Goal: Find specific fact: Find specific fact

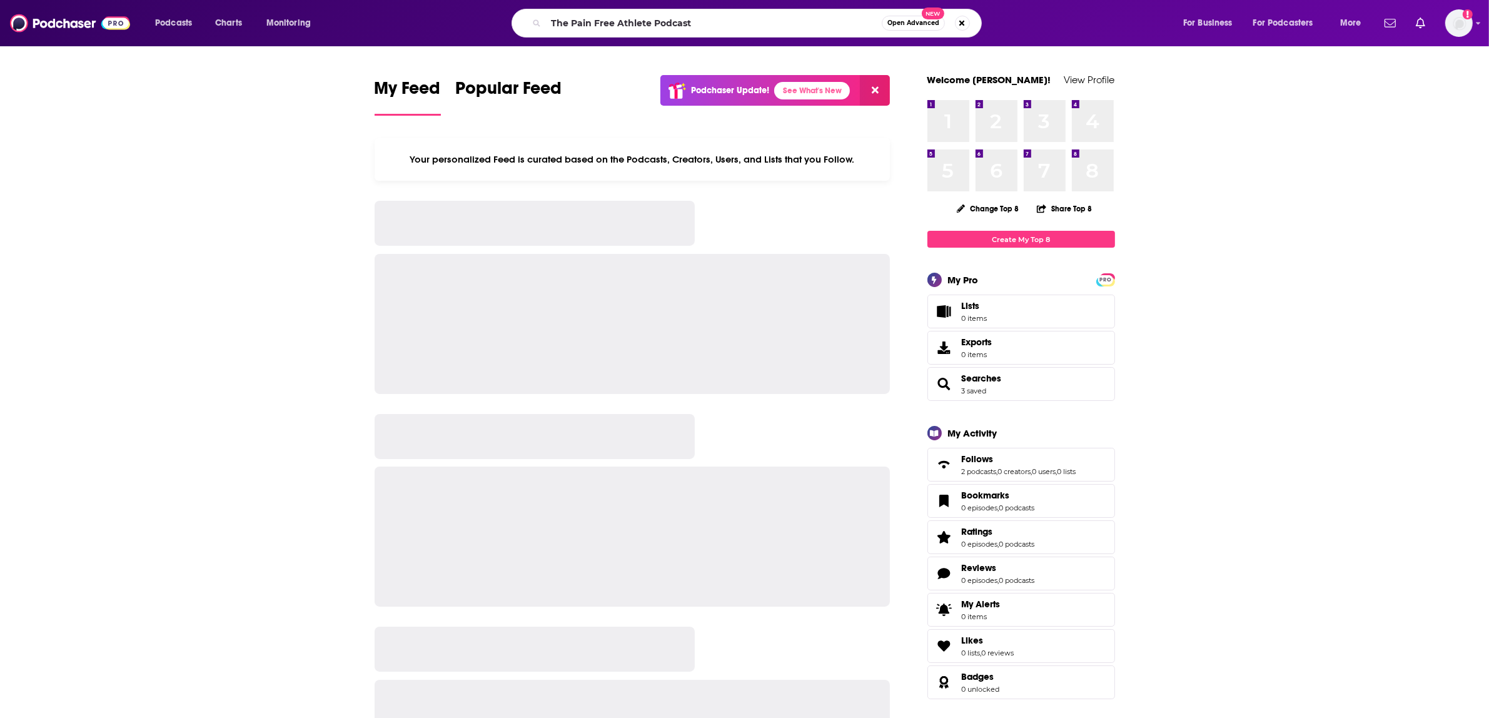
type input "The Pain Free Athlete Podcast"
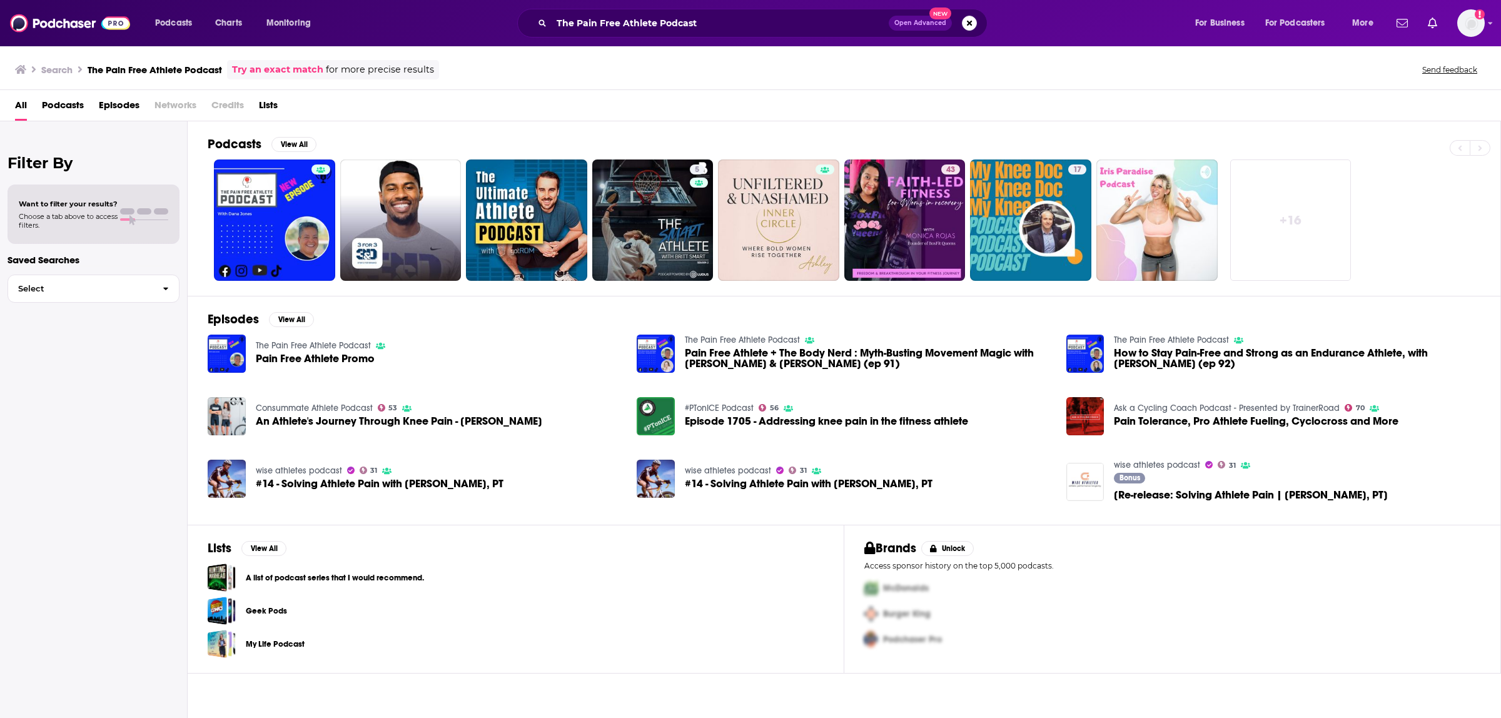
click at [333, 351] on link "The Pain Free Athlete Podcast" at bounding box center [313, 345] width 115 height 11
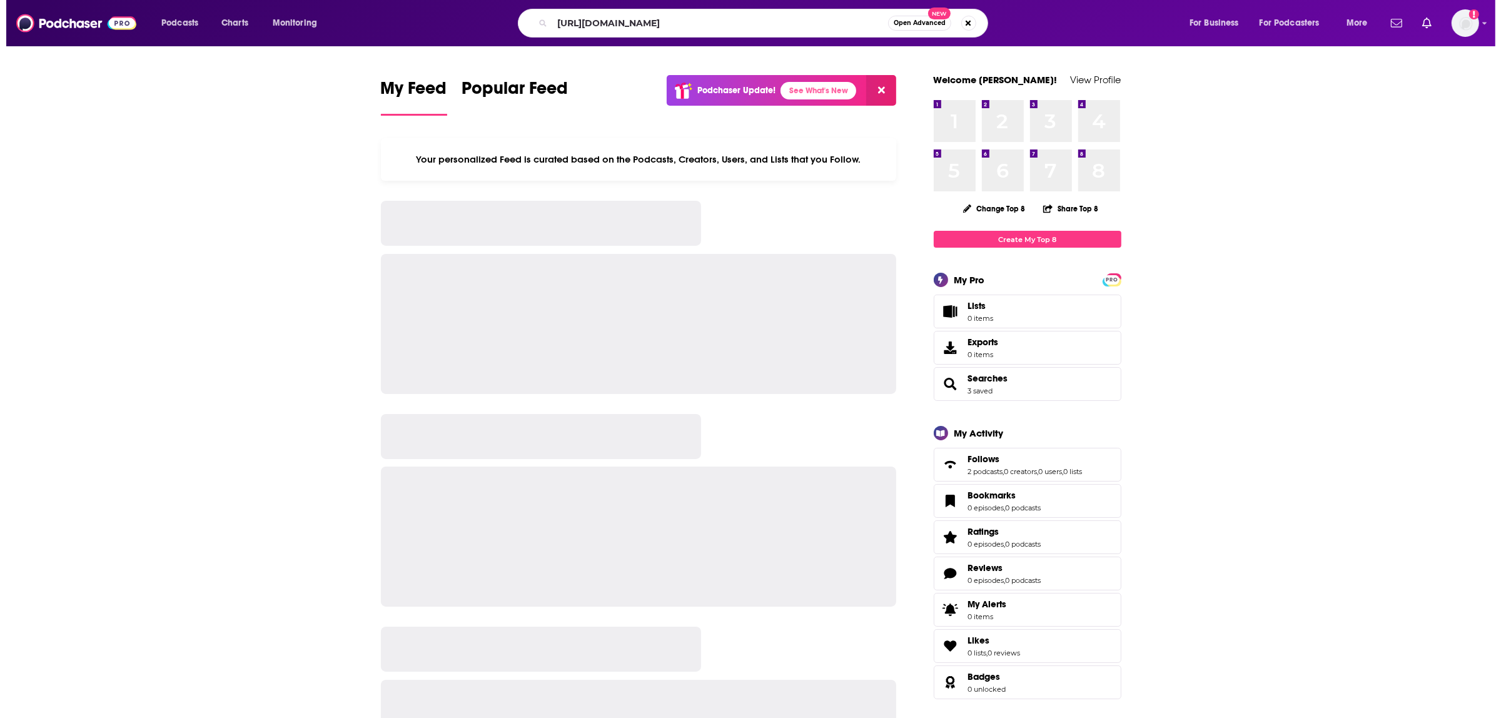
scroll to position [0, 211]
type input "[URL][DOMAIN_NAME]"
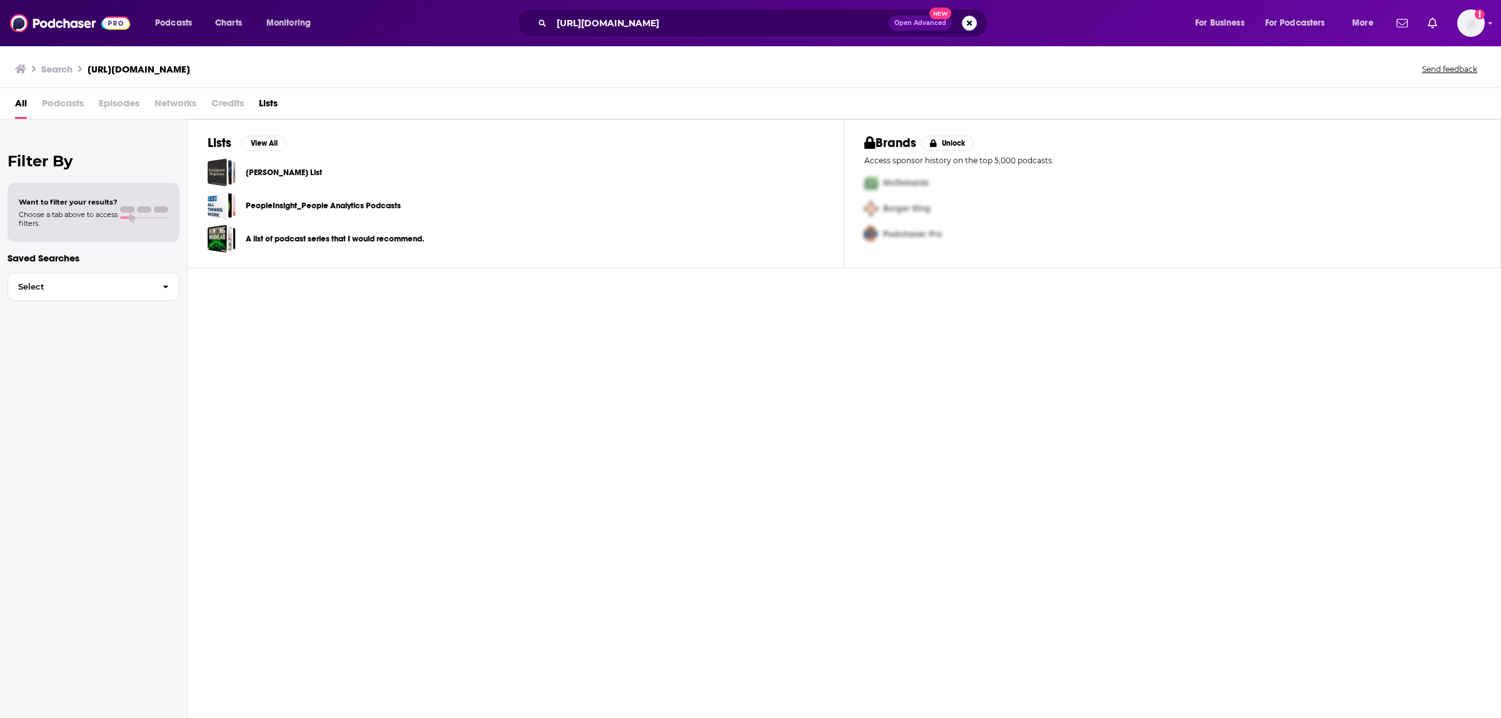
click at [977, 26] on div "https://podcasts.apple.com/us/podcast/339-the-holistic-secrets-to-healing-your-…" at bounding box center [752, 23] width 470 height 29
click at [974, 25] on button "Search podcasts, credits, & more..." at bounding box center [969, 23] width 15 height 15
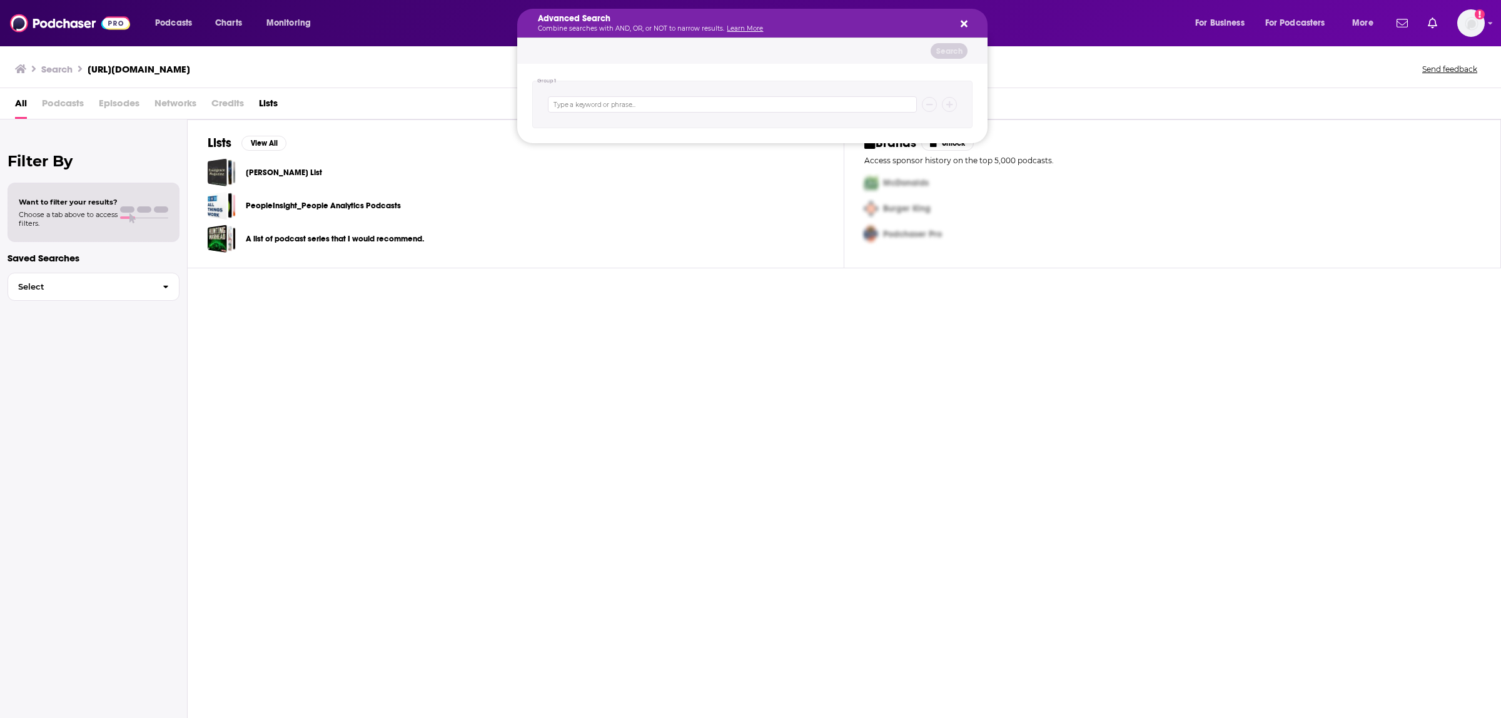
drag, startPoint x: 970, startPoint y: 21, endPoint x: 960, endPoint y: 27, distance: 11.3
click at [967, 22] on div "Advanced Search Combine searches with AND, OR, or NOT to narrow results. Learn …" at bounding box center [752, 23] width 470 height 29
click at [962, 26] on icon "Search podcasts, credits, & more..." at bounding box center [963, 24] width 7 height 7
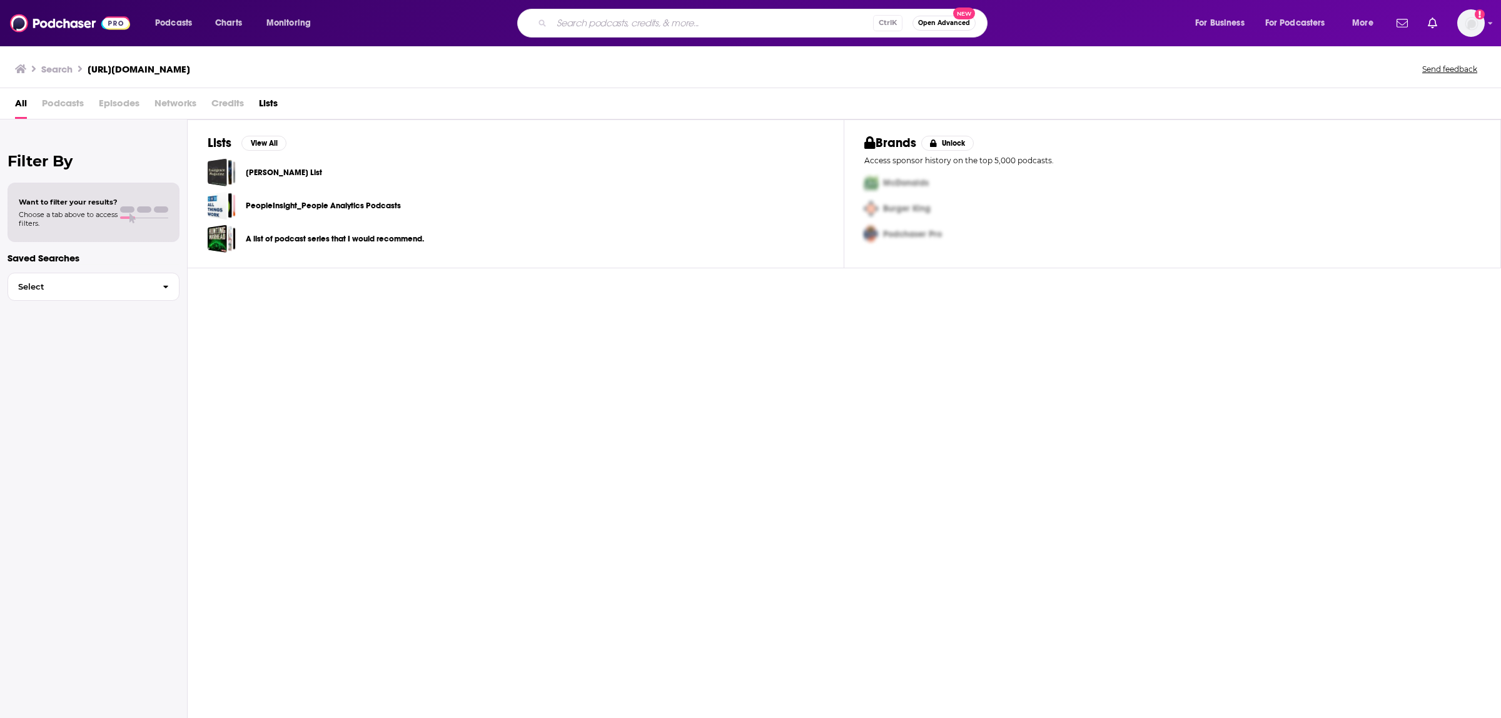
click at [793, 25] on input "Search podcasts, credits, & more..." at bounding box center [712, 23] width 321 height 20
type input "the [PERSON_NAME] show"
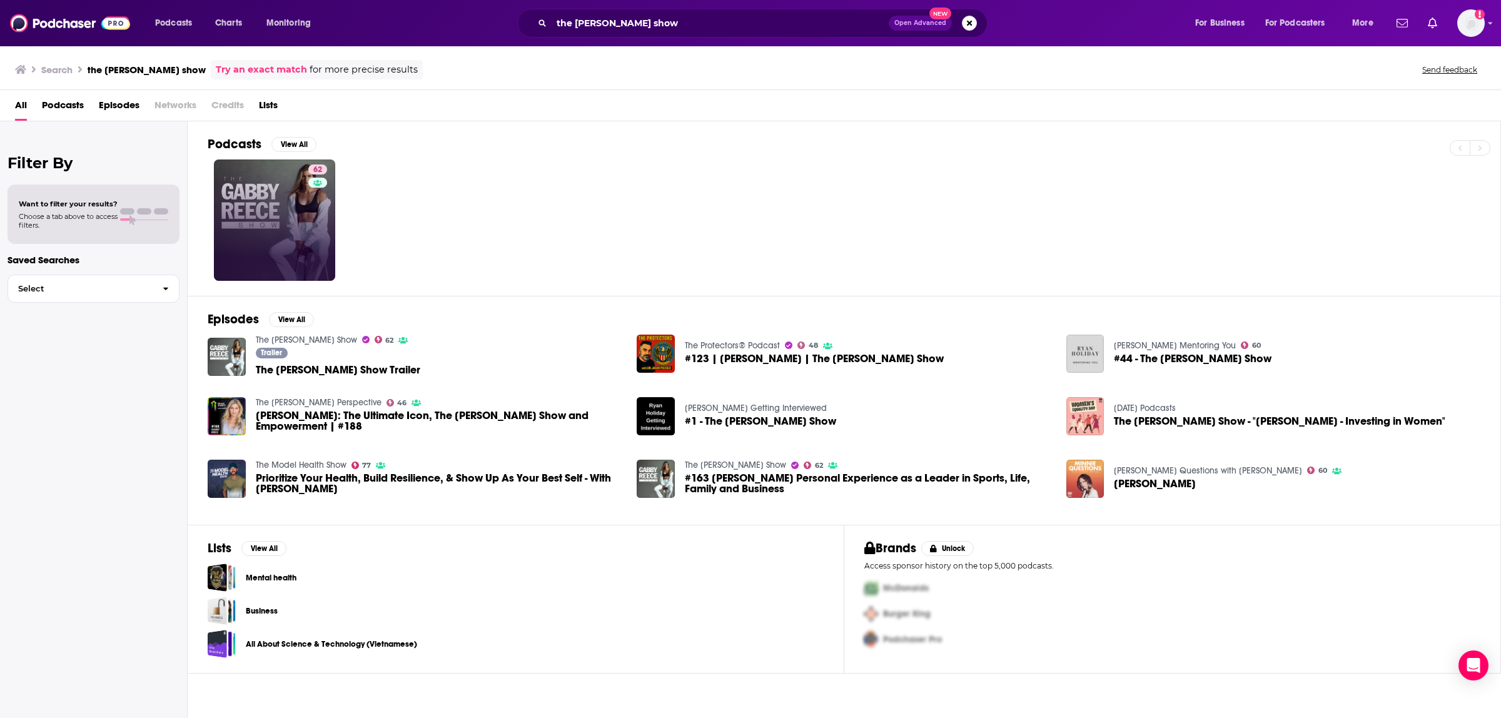
click at [308, 228] on div "62" at bounding box center [319, 219] width 22 height 111
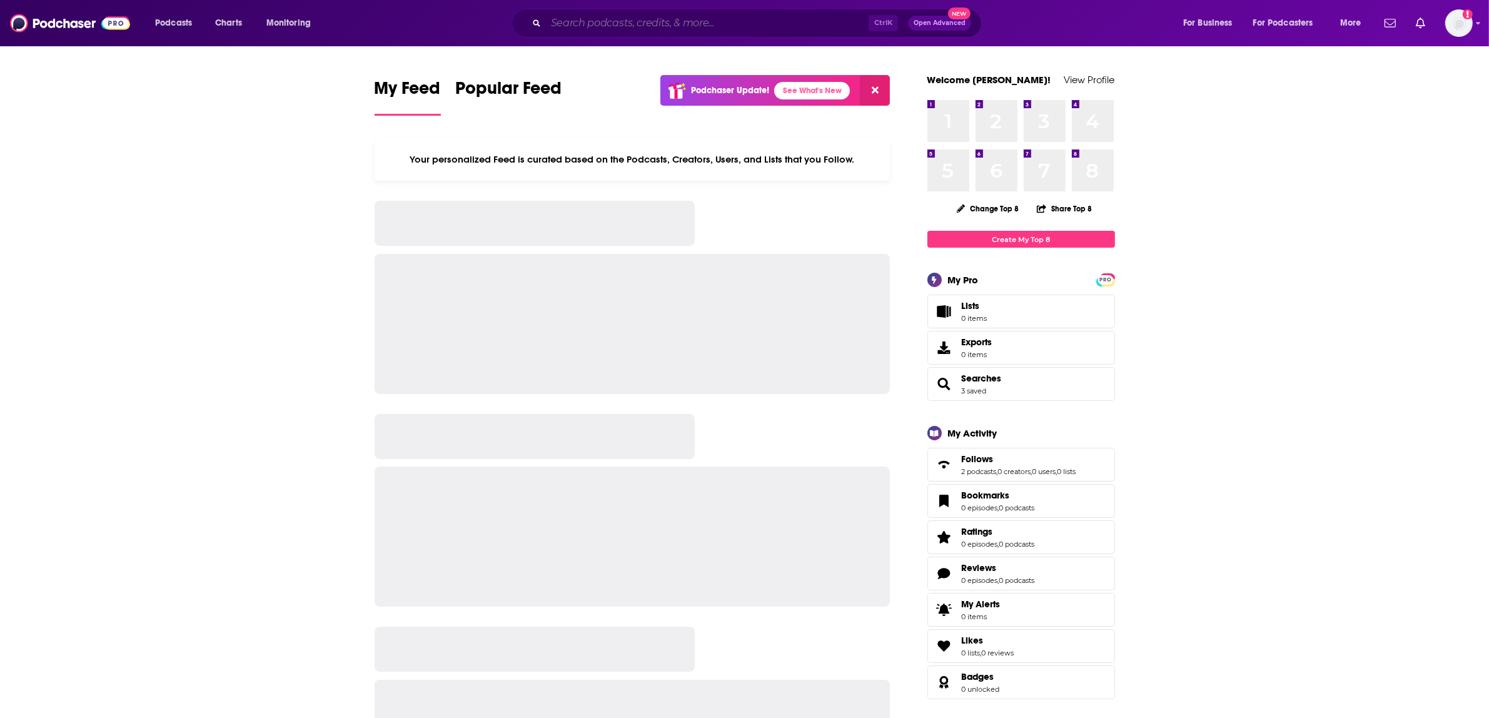
click at [625, 22] on input "Search podcasts, credits, & more..." at bounding box center [707, 23] width 323 height 20
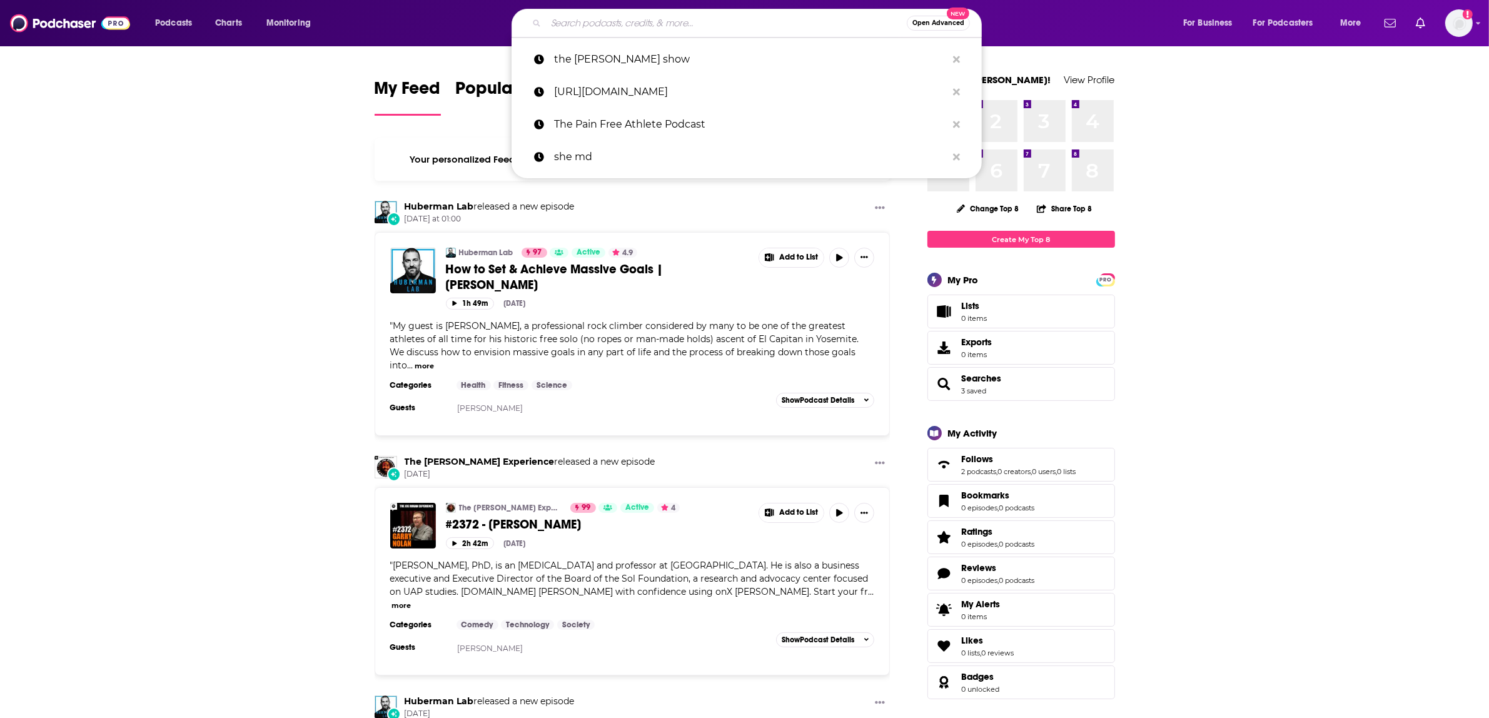
paste input "Elevate with [PERSON_NAME]"
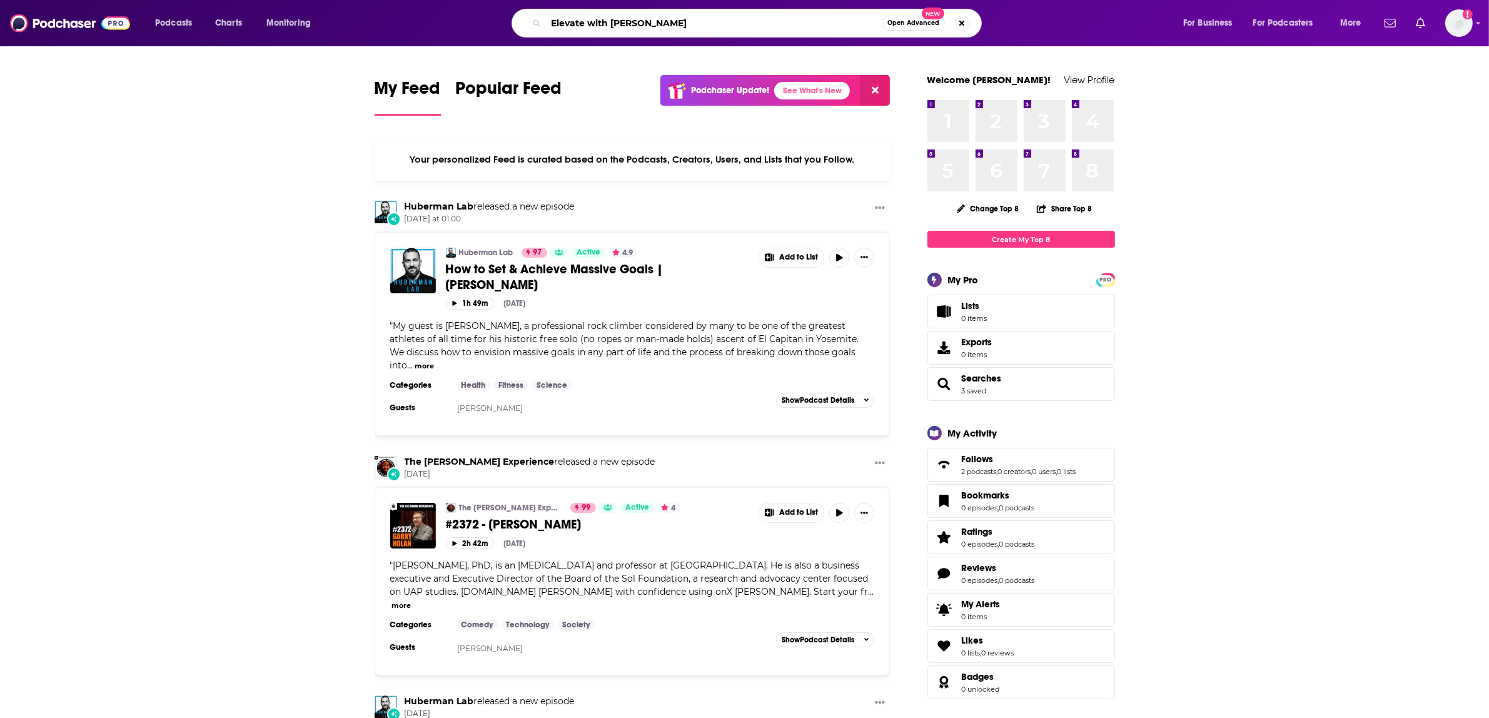
type input "Elevate with Robert Glazer"
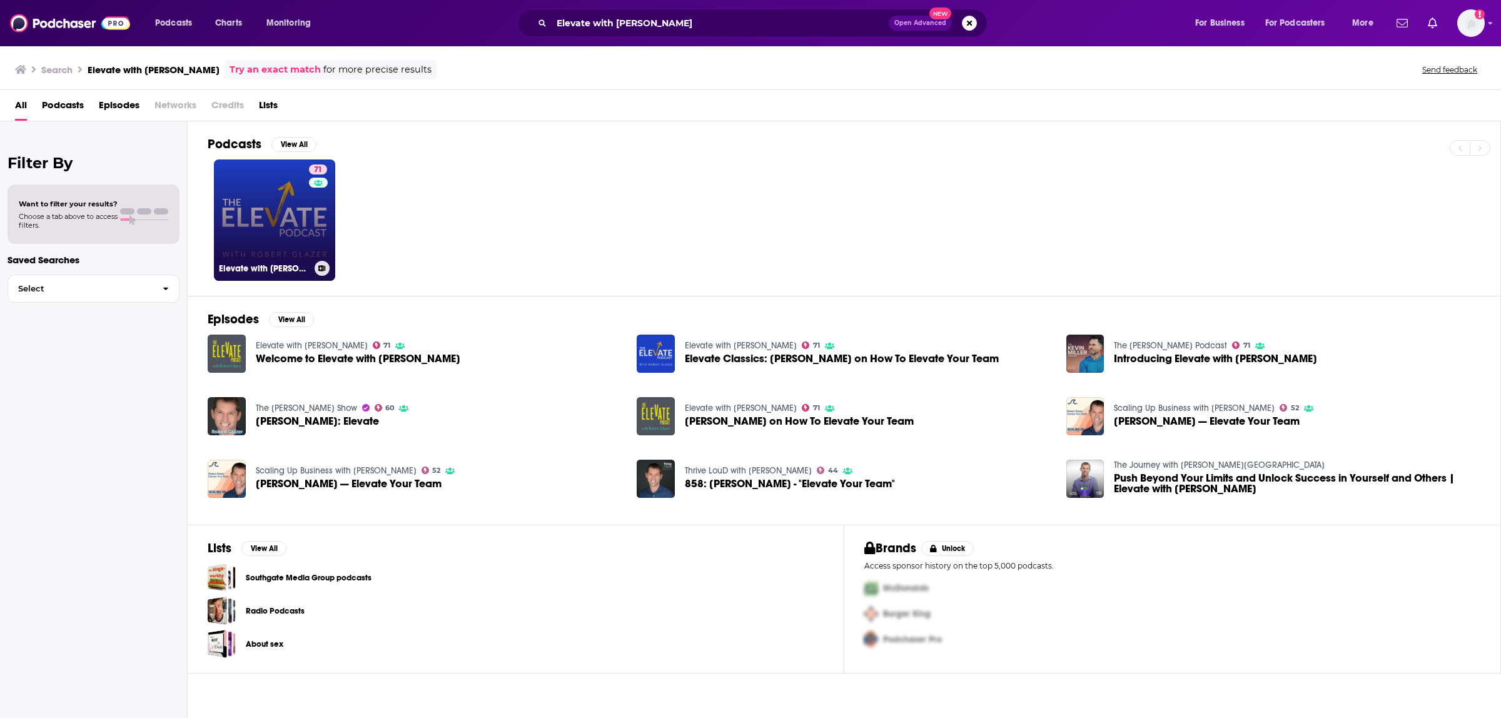
click at [255, 194] on link "71 Elevate with Robert Glazer" at bounding box center [274, 219] width 121 height 121
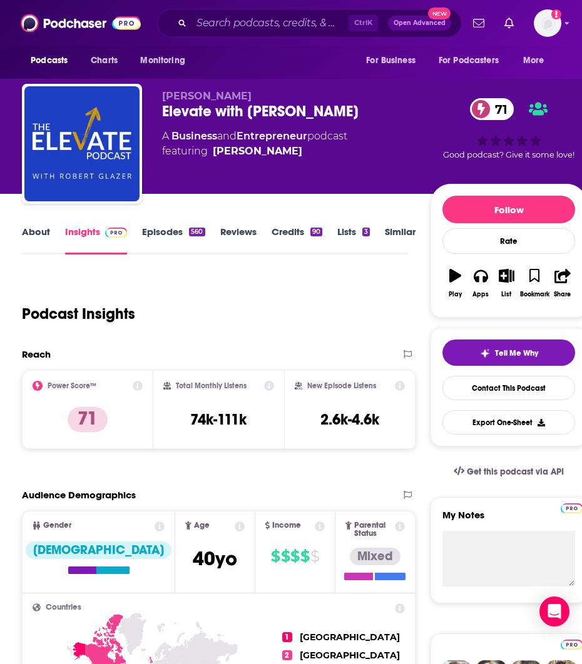
drag, startPoint x: 302, startPoint y: 148, endPoint x: 285, endPoint y: 148, distance: 16.9
click at [285, 148] on span "featuring Robert Glazer" at bounding box center [254, 151] width 185 height 15
click at [283, 149] on span "featuring Robert Glazer" at bounding box center [254, 151] width 185 height 15
copy span "Robert Glazer"
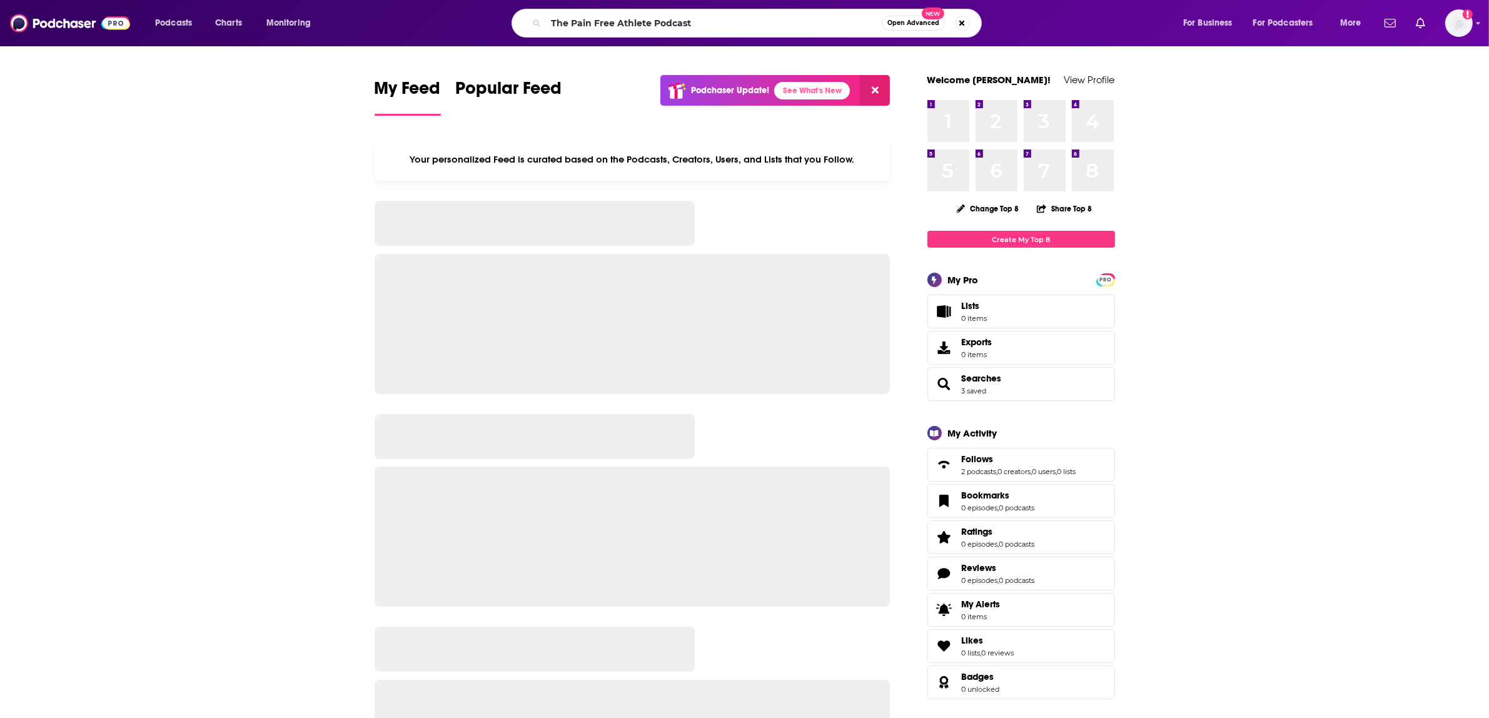
type input "The Pain Free Athlete Podcast"
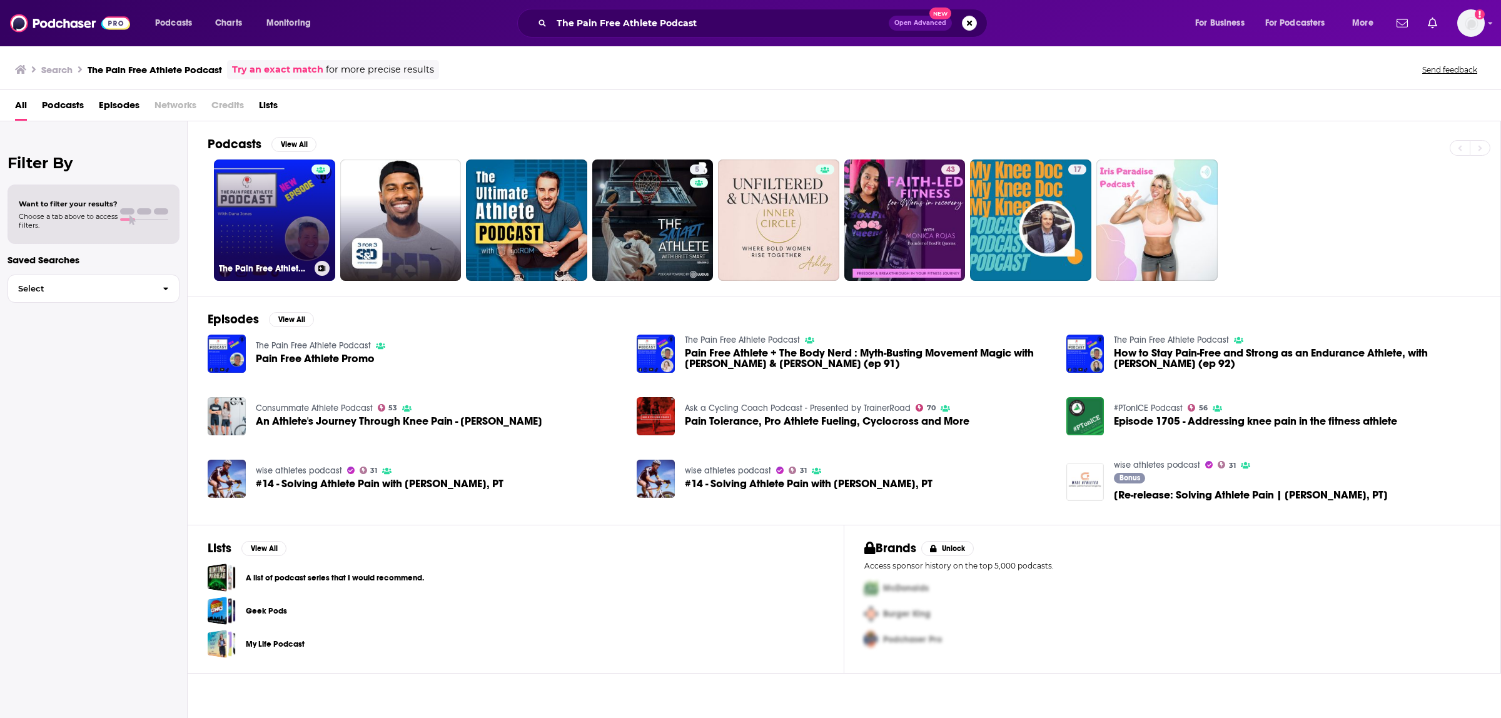
click at [232, 216] on link "The Pain Free Athlete Podcast" at bounding box center [274, 219] width 121 height 121
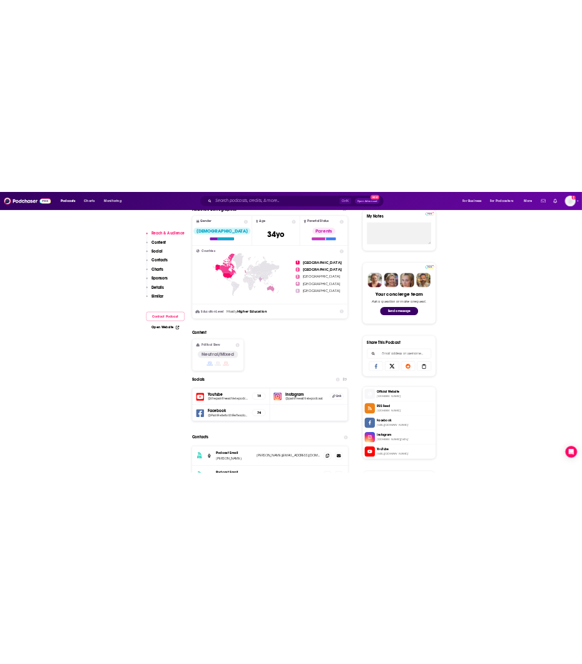
scroll to position [469, 0]
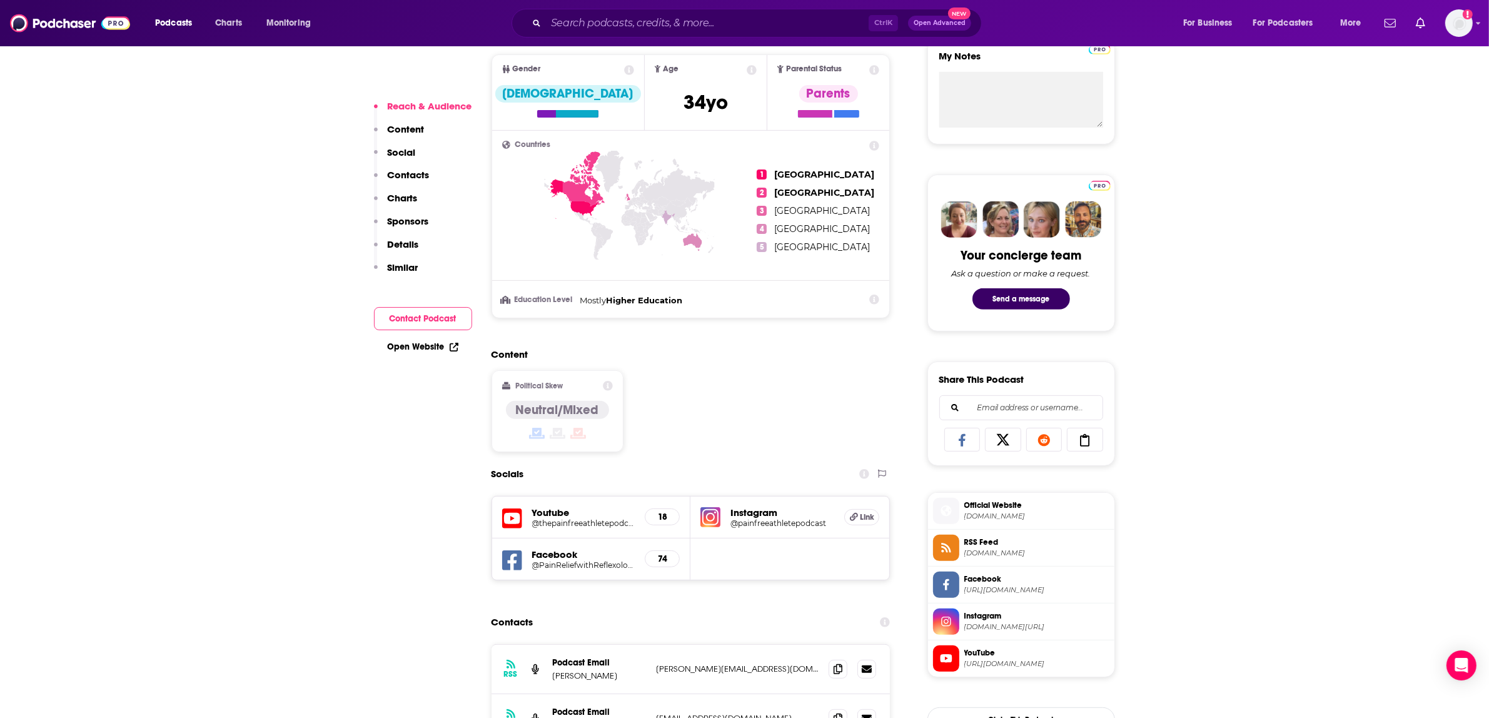
click at [766, 520] on h5 "@painfreeathletepodcast" at bounding box center [782, 522] width 104 height 9
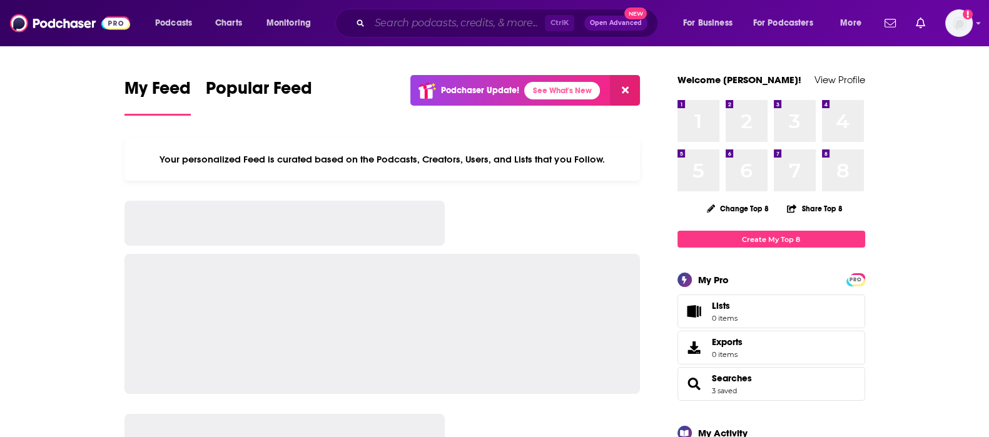
click at [381, 14] on input "Search podcasts, credits, & more..." at bounding box center [457, 23] width 175 height 20
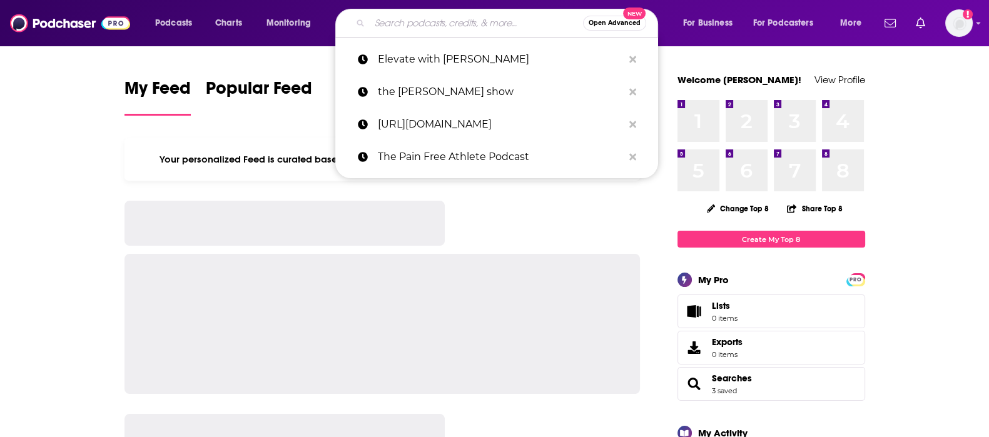
paste input "the Optimization Academy Podcast"
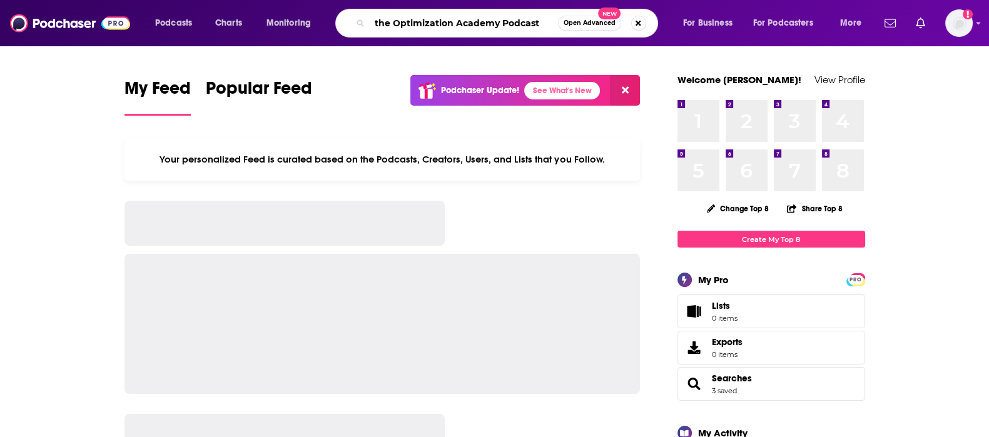
type input "the Optimization Academy Podcast"
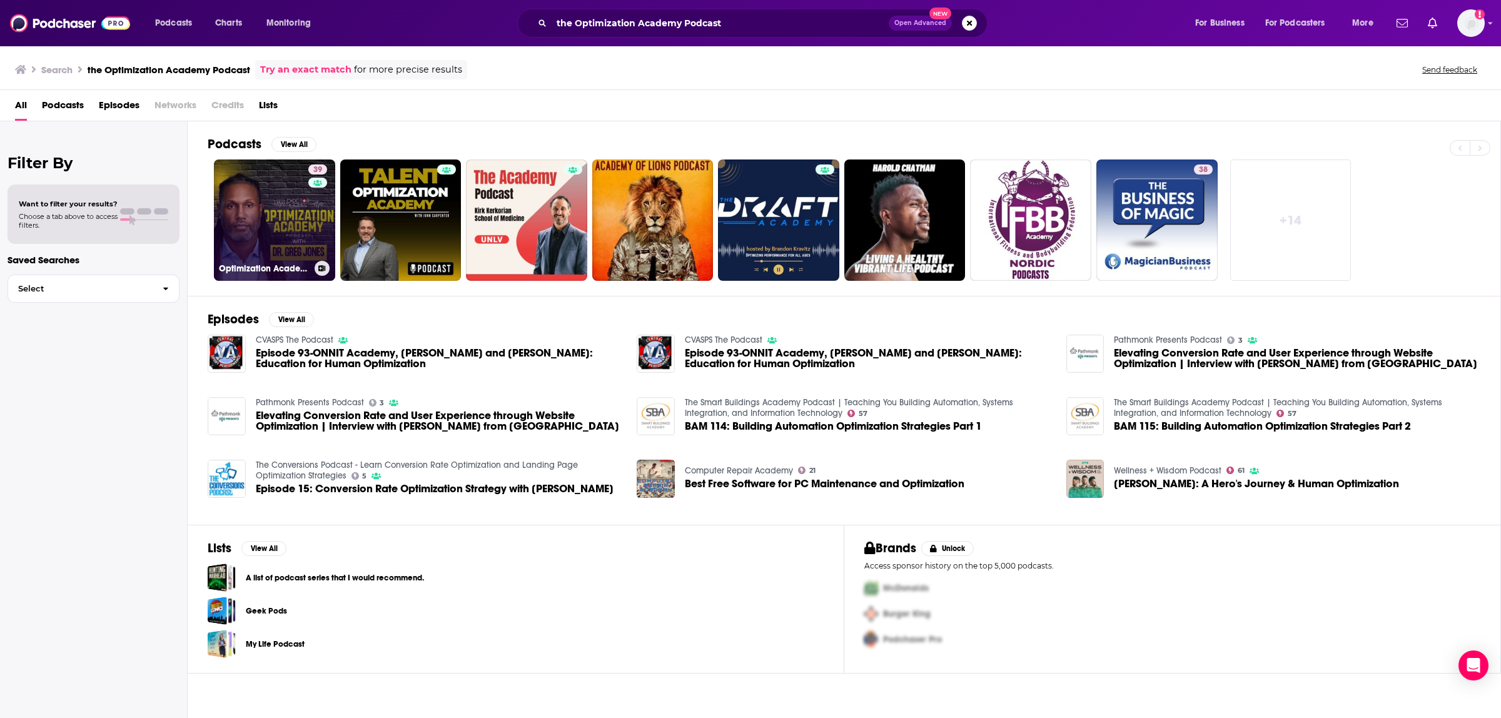
click at [300, 253] on link "39 Optimization Academy with Dr. Greg Jones" at bounding box center [274, 219] width 121 height 121
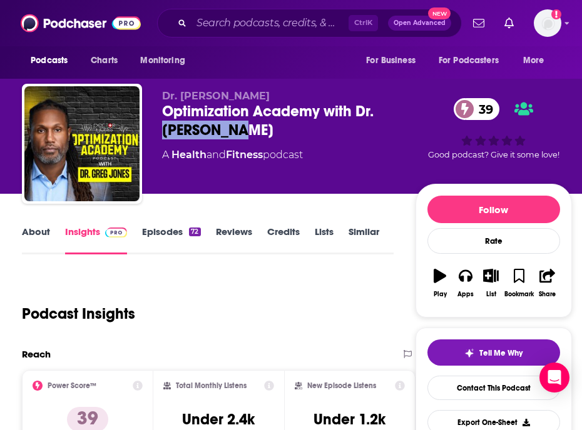
drag, startPoint x: 251, startPoint y: 131, endPoint x: 161, endPoint y: 129, distance: 90.7
click at [161, 129] on div "Dr. Greg Jones Optimization Academy with Dr. Greg Jones 39 A Health and Fitness…" at bounding box center [297, 146] width 550 height 125
drag, startPoint x: 352, startPoint y: 101, endPoint x: 376, endPoint y: 119, distance: 30.4
click at [376, 119] on div "Optimization Academy with Dr. Greg Jones 39" at bounding box center [288, 121] width 253 height 38
click at [320, 124] on div "Optimization Academy with Dr. Greg Jones 39" at bounding box center [288, 121] width 253 height 38
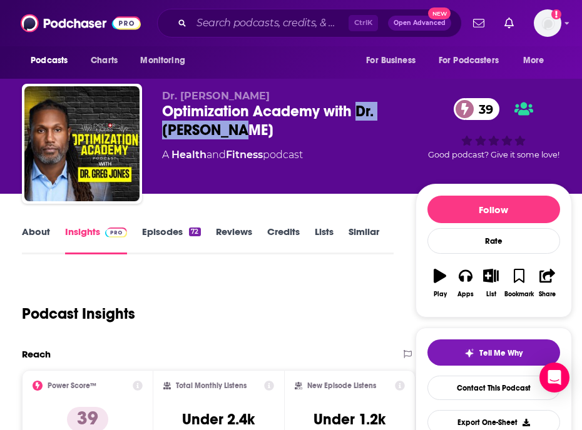
drag, startPoint x: 356, startPoint y: 108, endPoint x: 385, endPoint y: 132, distance: 37.2
click at [385, 132] on div "Optimization Academy with Dr. Greg Jones 39" at bounding box center [288, 121] width 253 height 38
copy h2 "Dr. Greg Jones"
